Goal: Task Accomplishment & Management: Manage account settings

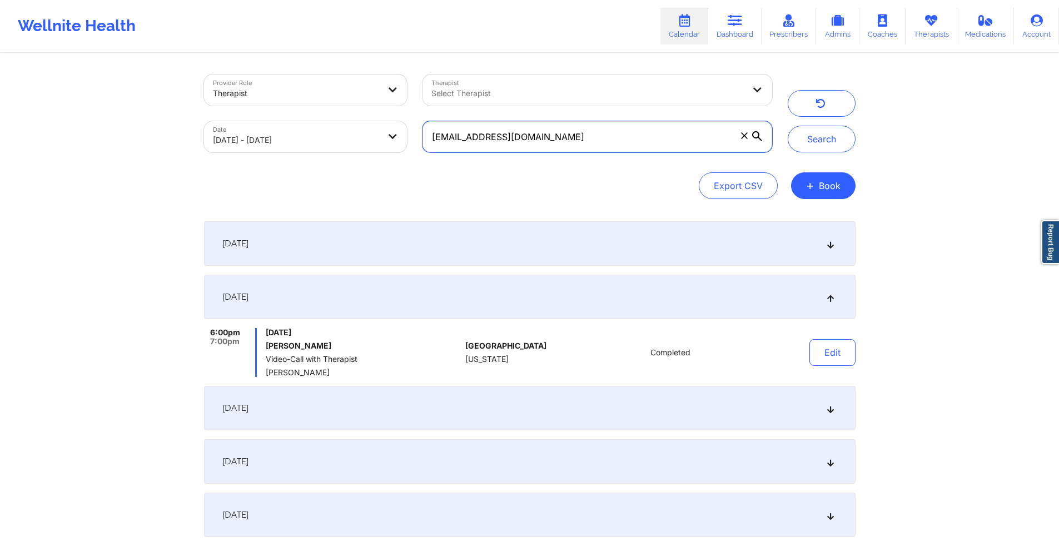
click at [615, 142] on input "[EMAIL_ADDRESS][DOMAIN_NAME]" at bounding box center [596, 136] width 349 height 31
click at [615, 141] on input "[EMAIL_ADDRESS][DOMAIN_NAME]" at bounding box center [596, 136] width 349 height 31
paste input "jaycortez0719"
type input "[EMAIL_ADDRESS][DOMAIN_NAME]"
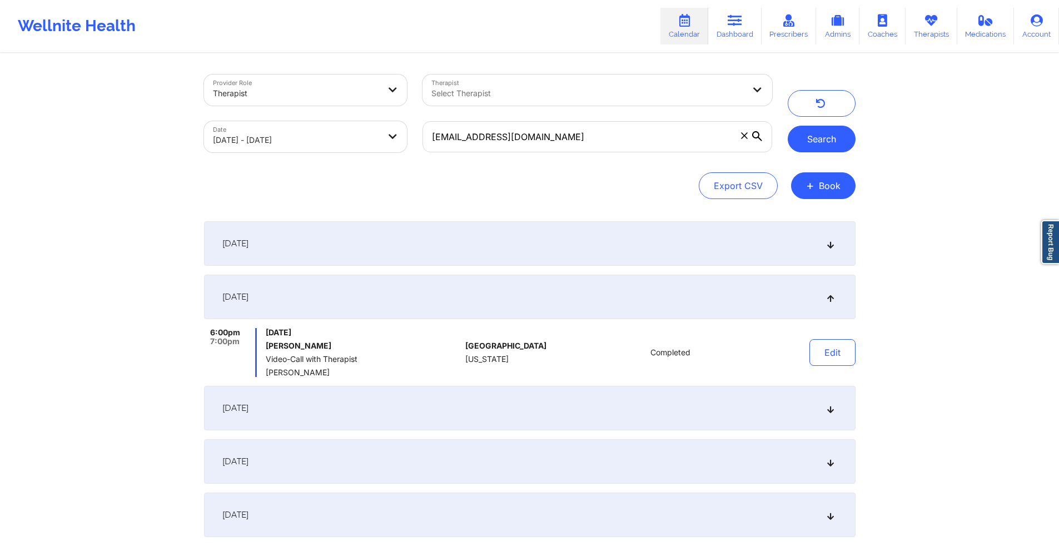
click at [809, 136] on button "Search" at bounding box center [821, 139] width 68 height 27
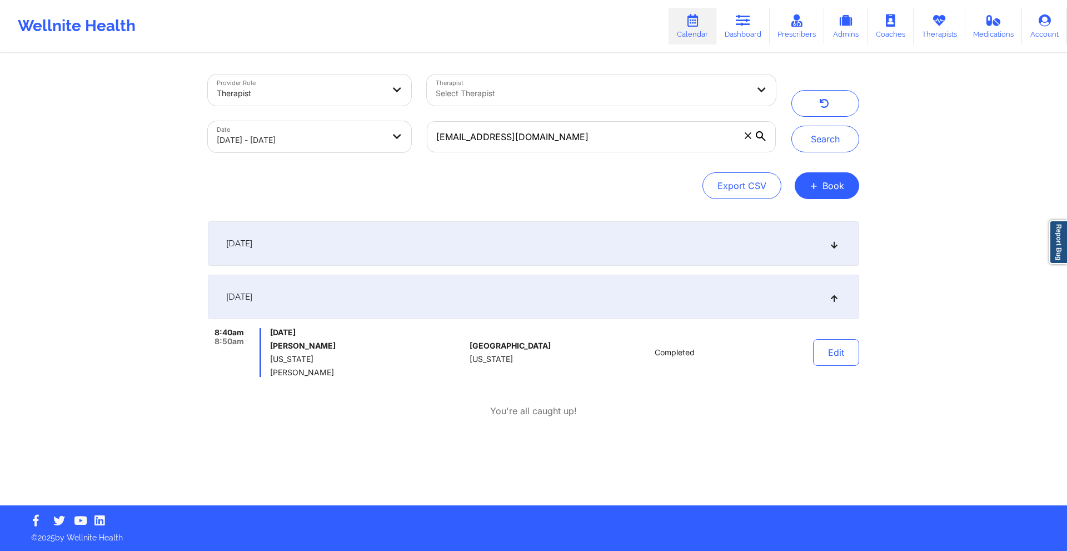
click at [607, 255] on div "[DATE]" at bounding box center [533, 243] width 651 height 44
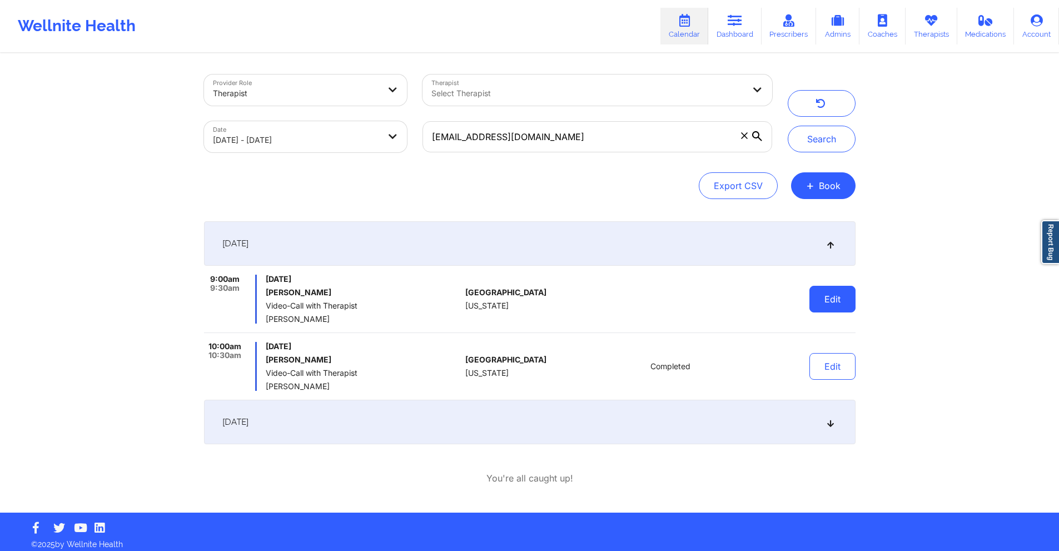
click at [828, 310] on button "Edit" at bounding box center [832, 299] width 46 height 27
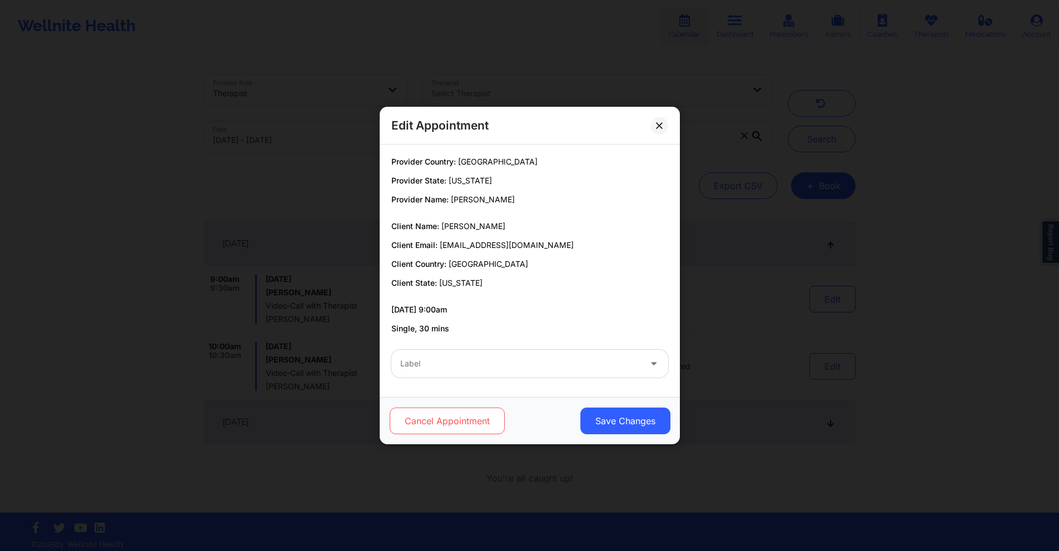
click at [414, 418] on button "Cancel Appointment" at bounding box center [446, 420] width 115 height 27
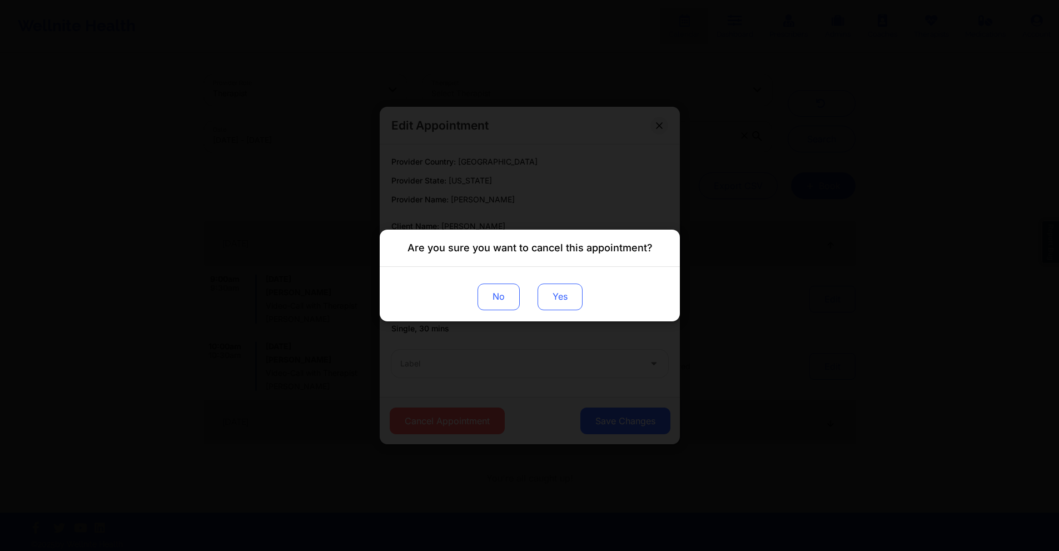
click at [545, 297] on button "Yes" at bounding box center [559, 296] width 45 height 27
